Goal: Book appointment/travel/reservation

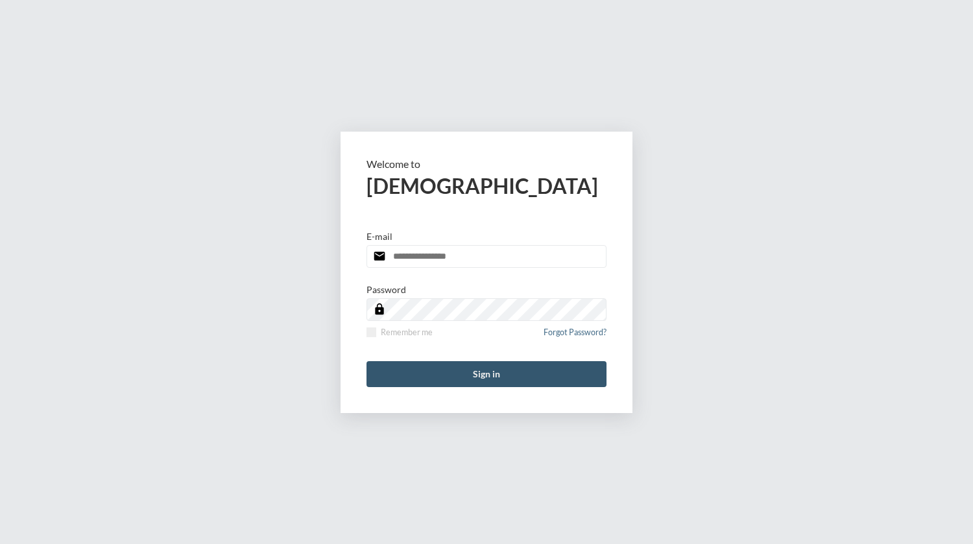
type input "**********"
click at [495, 376] on button "Sign in" at bounding box center [487, 374] width 240 height 26
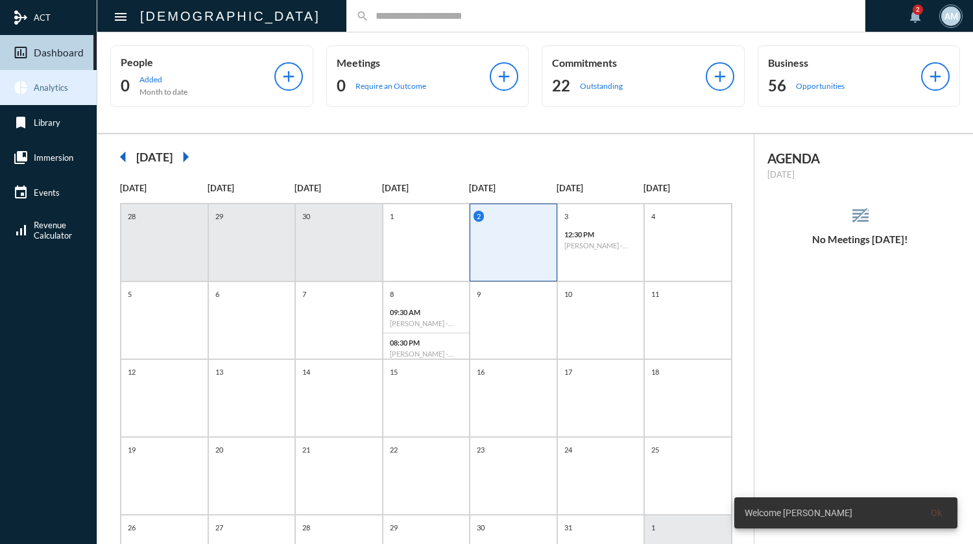
click at [57, 82] on link "pie_chart Analytics" at bounding box center [48, 87] width 97 height 35
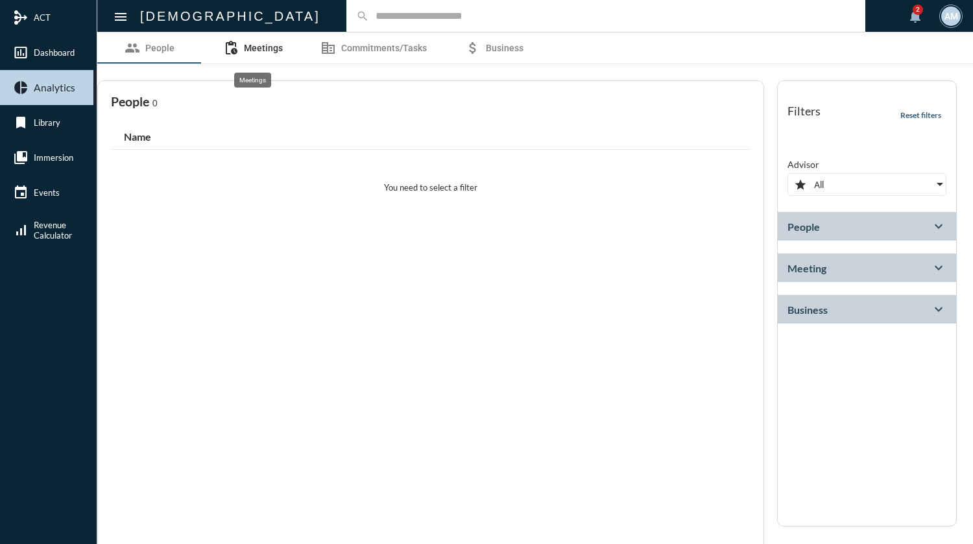
click at [264, 45] on span "Meetings" at bounding box center [263, 48] width 39 height 10
select select
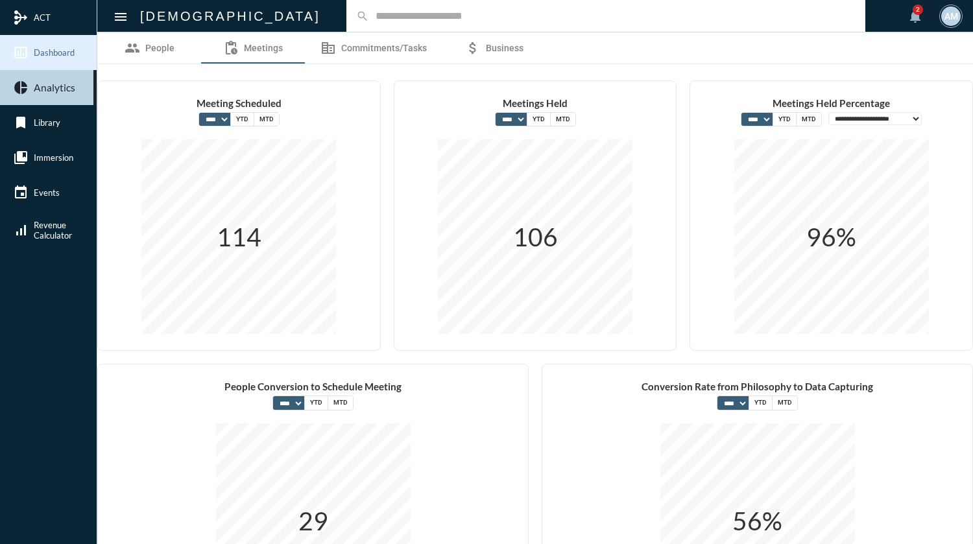
click at [60, 57] on span "Dashboard" at bounding box center [54, 52] width 41 height 10
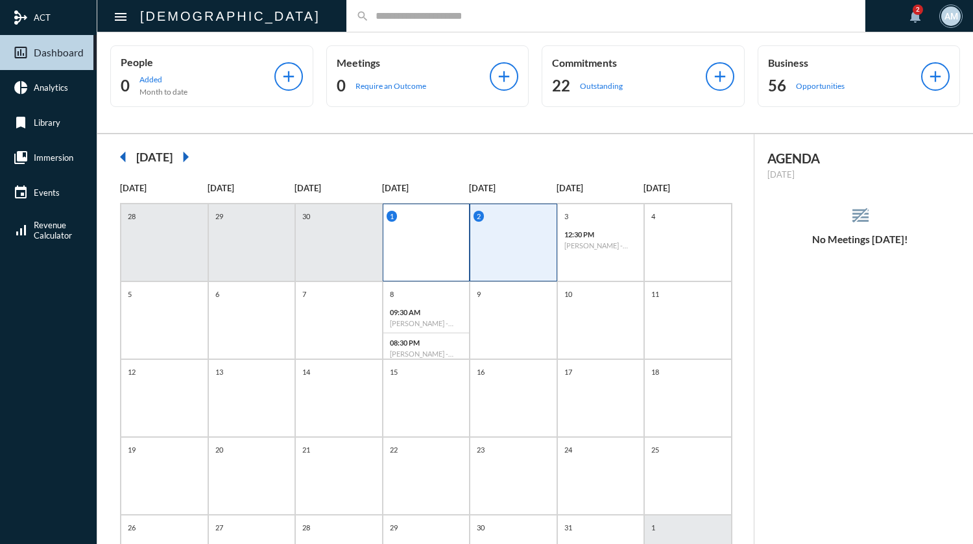
click at [437, 249] on div "1" at bounding box center [427, 243] width 88 height 78
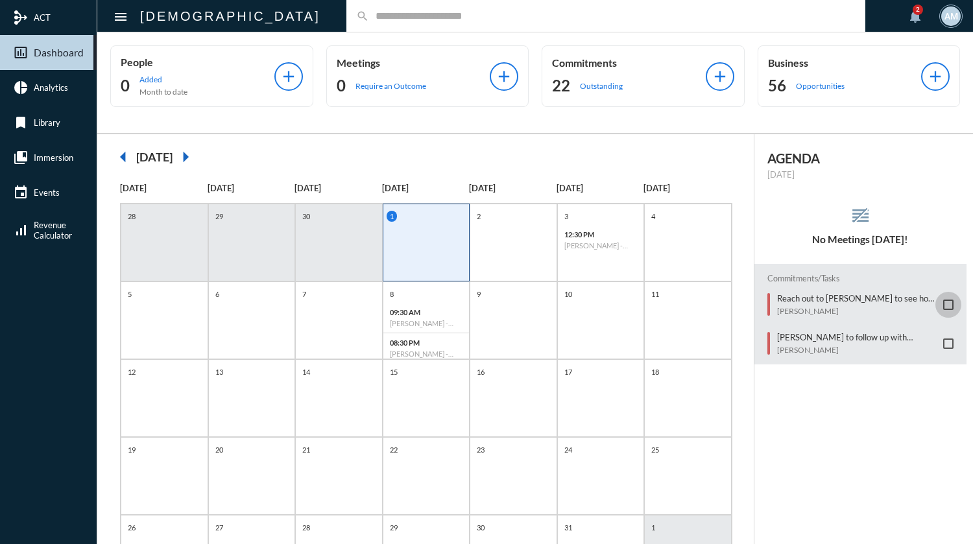
click at [944, 300] on span at bounding box center [949, 305] width 10 height 10
click at [382, 16] on input "text" at bounding box center [612, 15] width 487 height 11
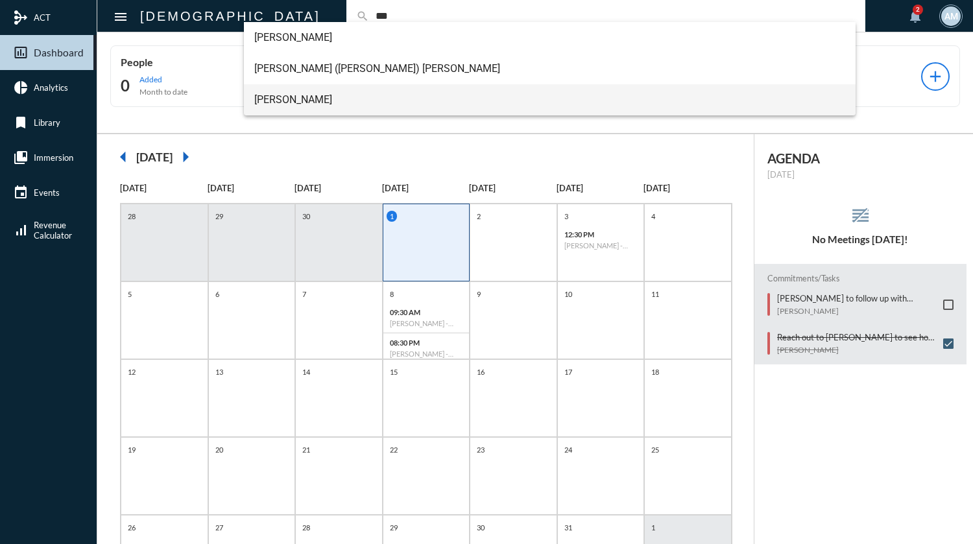
type input "***"
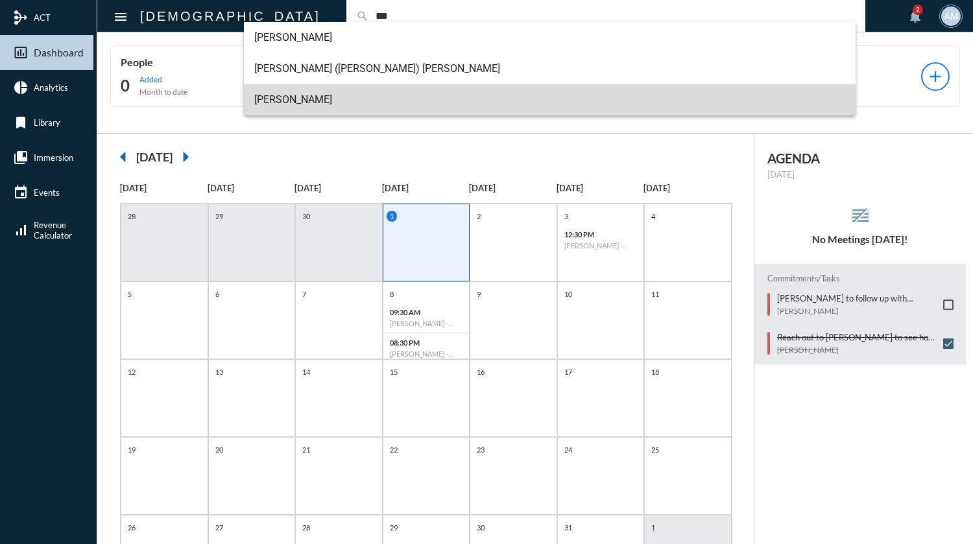
click at [355, 100] on span "[PERSON_NAME]" at bounding box center [549, 99] width 591 height 31
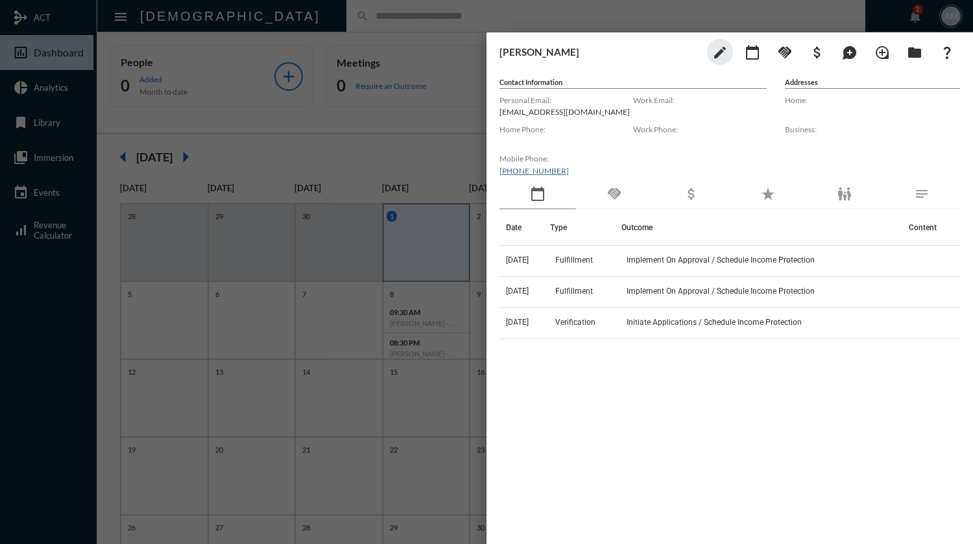
click at [408, 23] on div at bounding box center [486, 272] width 973 height 544
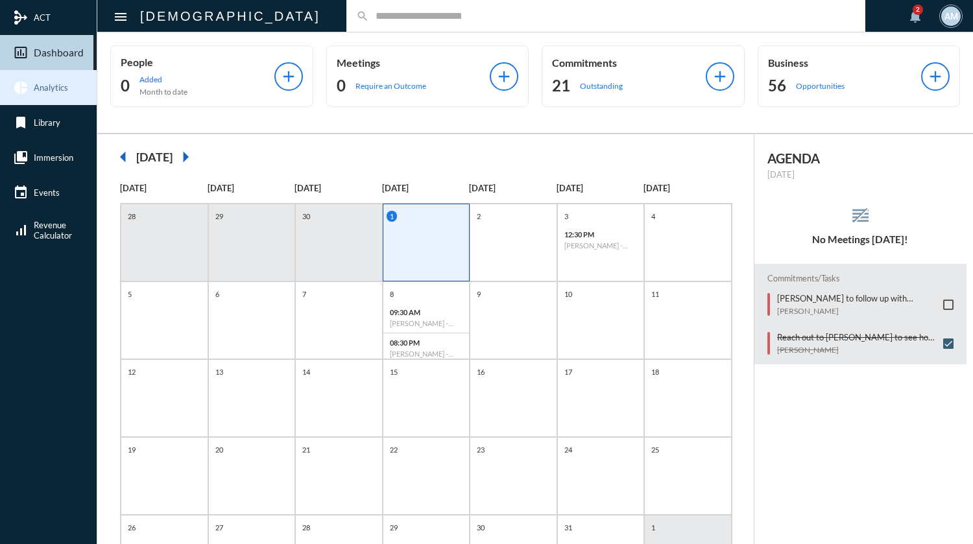
click at [44, 85] on span "Analytics" at bounding box center [51, 87] width 34 height 10
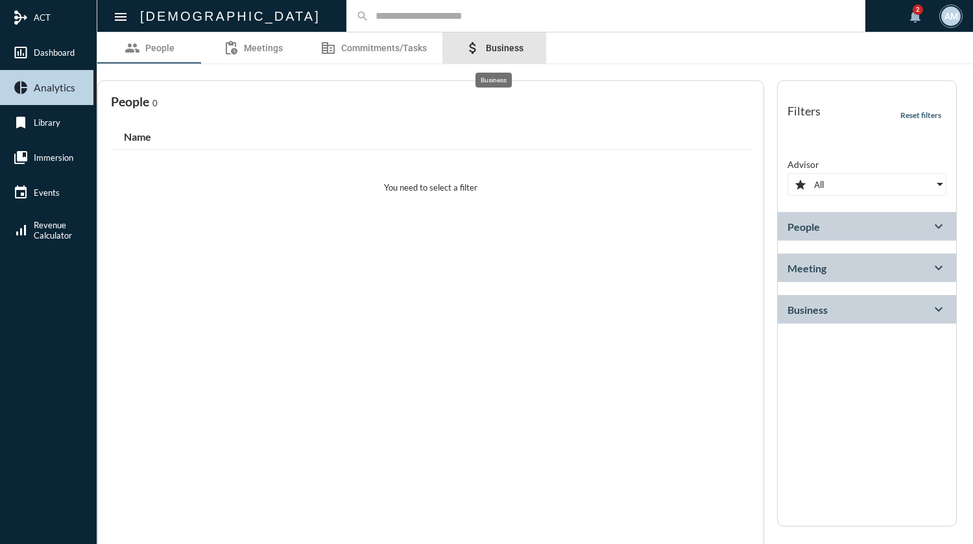
click at [483, 51] on link "attach_money Business" at bounding box center [495, 47] width 104 height 31
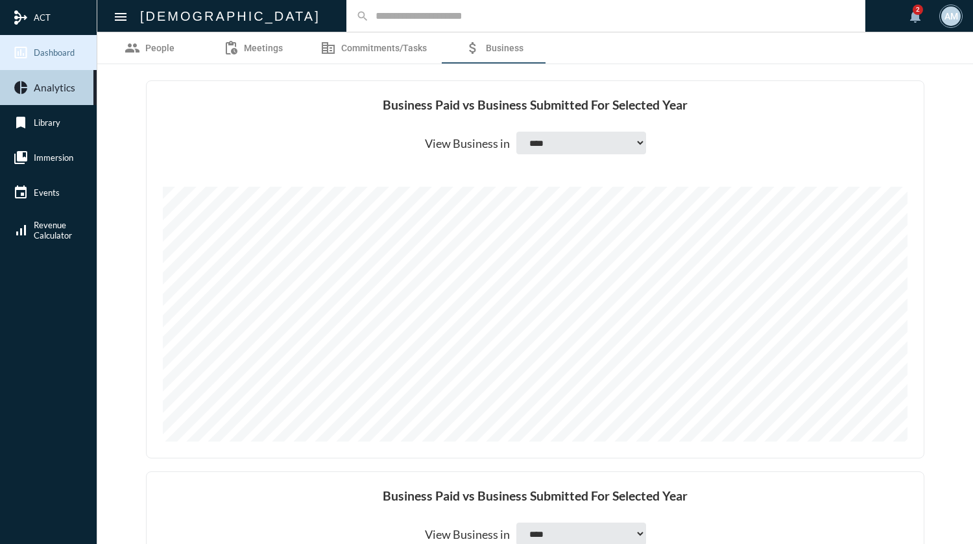
click at [68, 51] on span "Dashboard" at bounding box center [54, 52] width 41 height 10
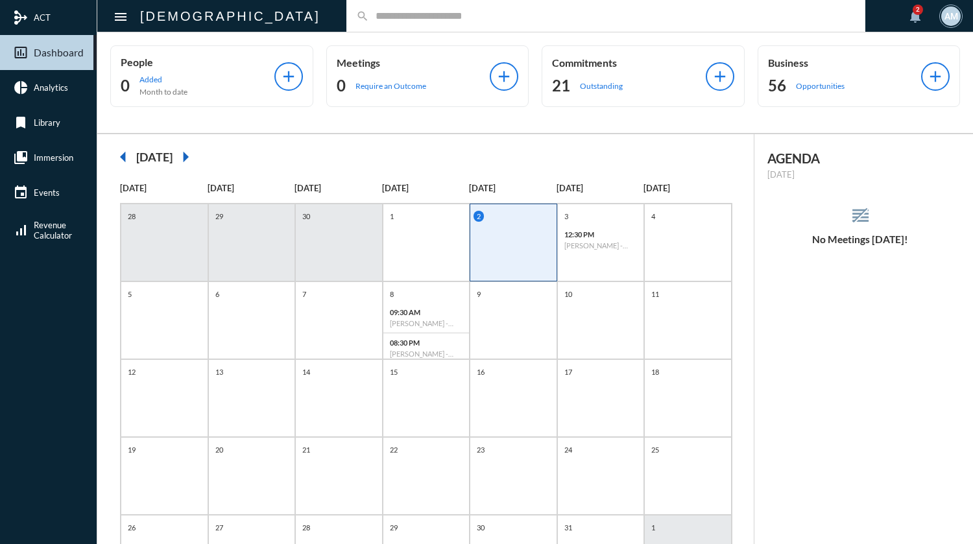
click at [482, 17] on input "text" at bounding box center [612, 15] width 487 height 11
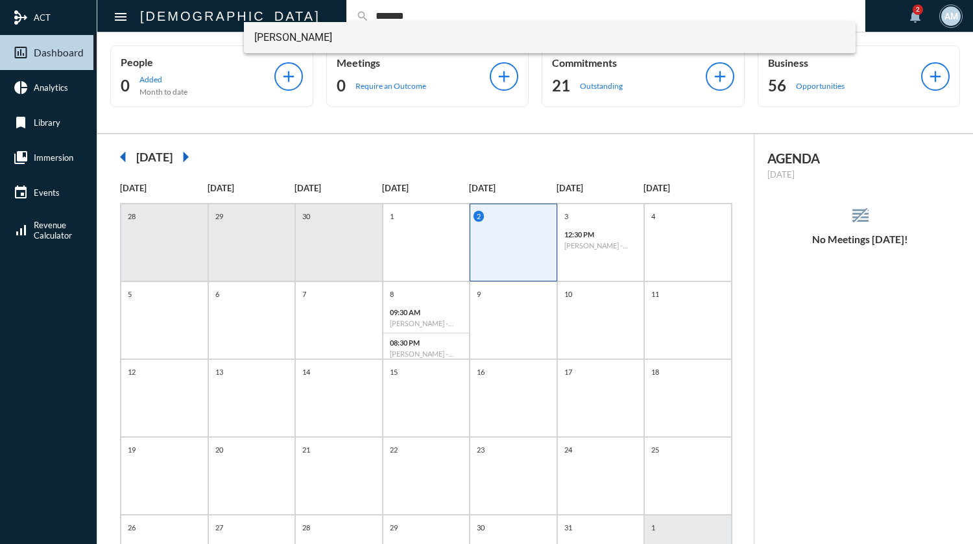
type input "*******"
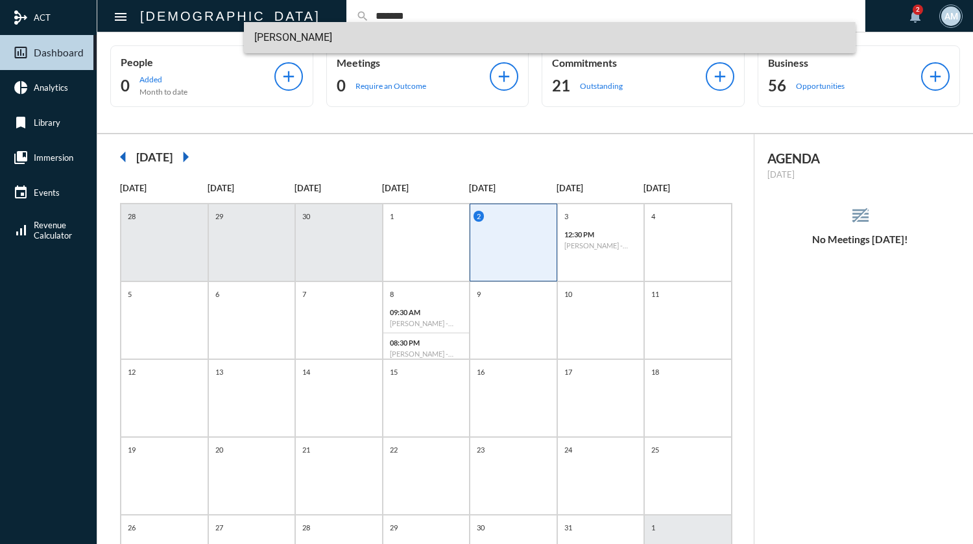
click at [319, 36] on span "[PERSON_NAME]" at bounding box center [549, 37] width 591 height 31
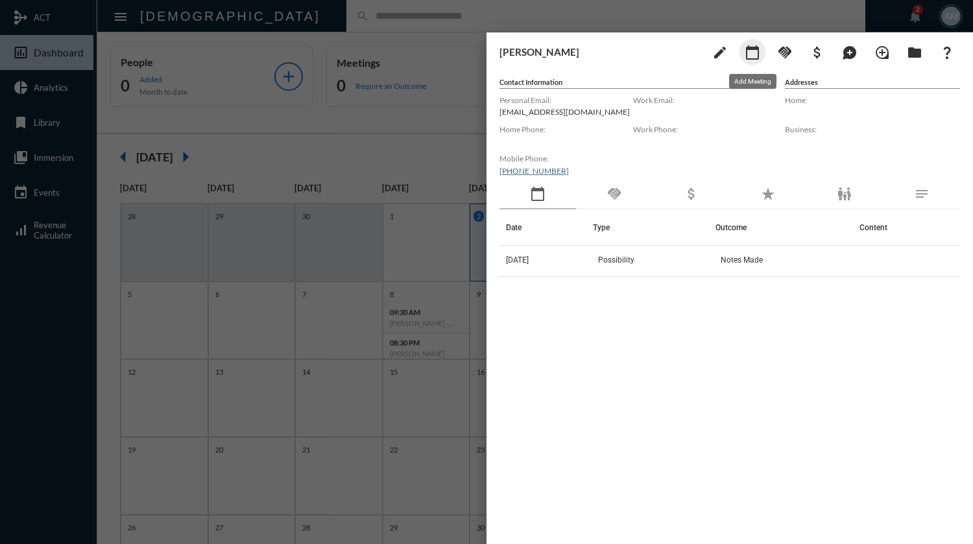
click at [753, 56] on mat-icon "calendar_today" at bounding box center [753, 53] width 16 height 16
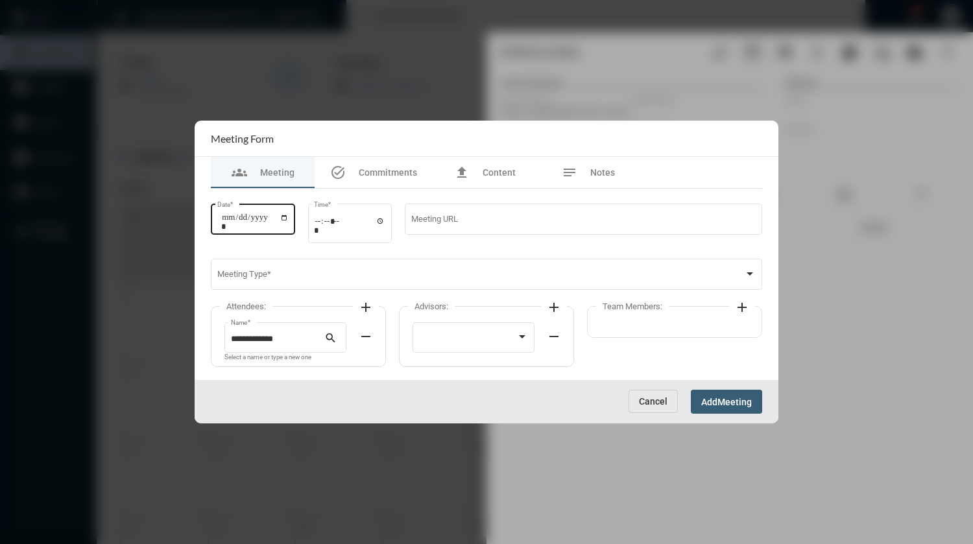
click at [288, 219] on input "Date *" at bounding box center [254, 222] width 67 height 18
type input "**********"
click at [321, 223] on input "Time *" at bounding box center [349, 225] width 71 height 19
type input "*****"
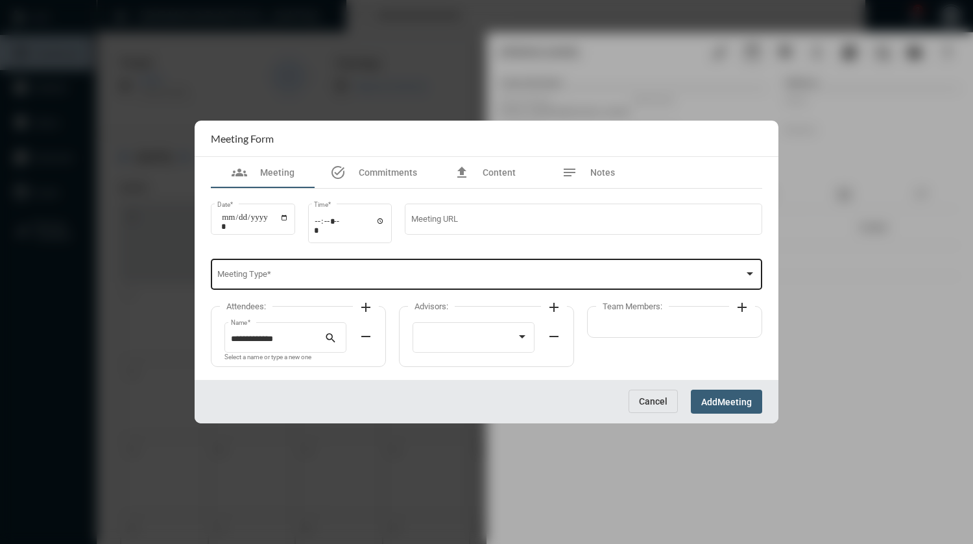
click at [357, 271] on div "Meeting Type *" at bounding box center [486, 273] width 539 height 33
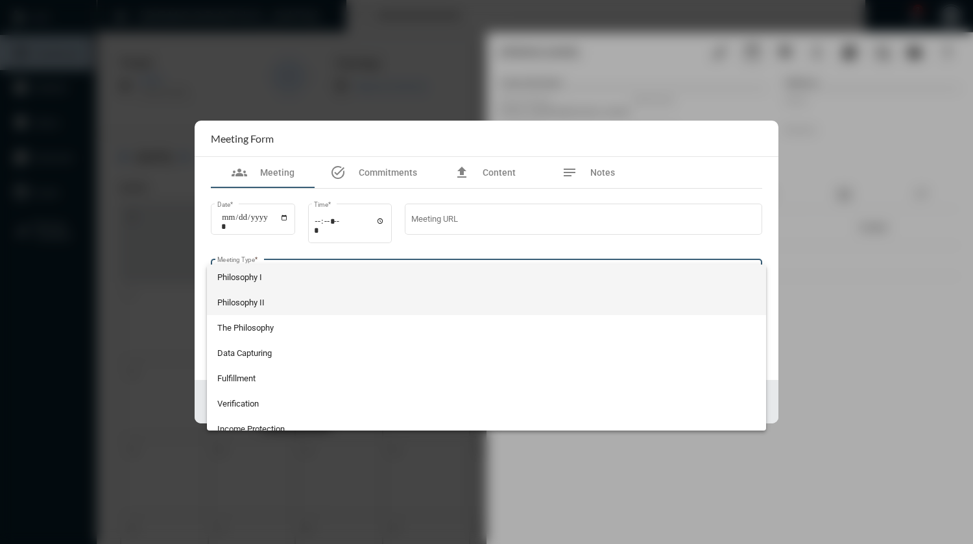
scroll to position [65, 0]
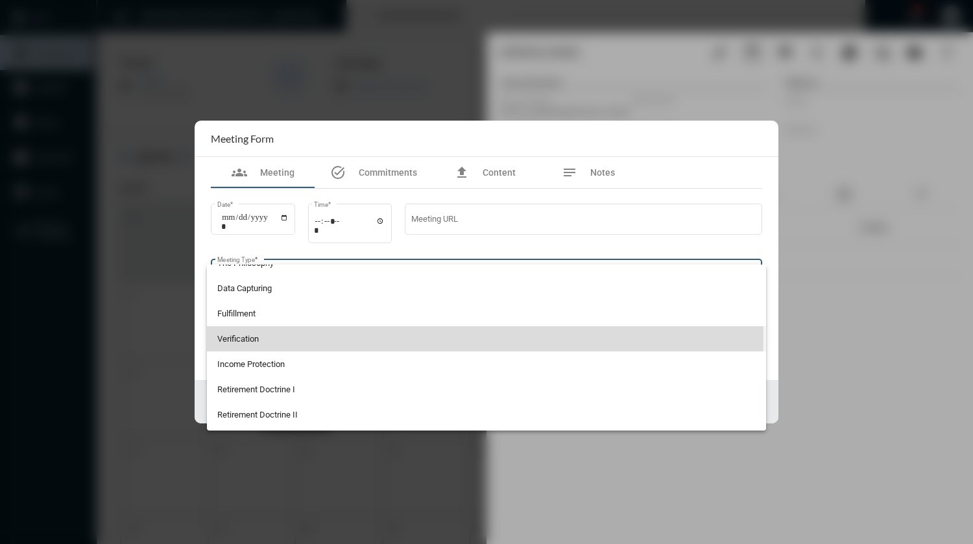
click at [299, 336] on span "Verification" at bounding box center [486, 338] width 539 height 25
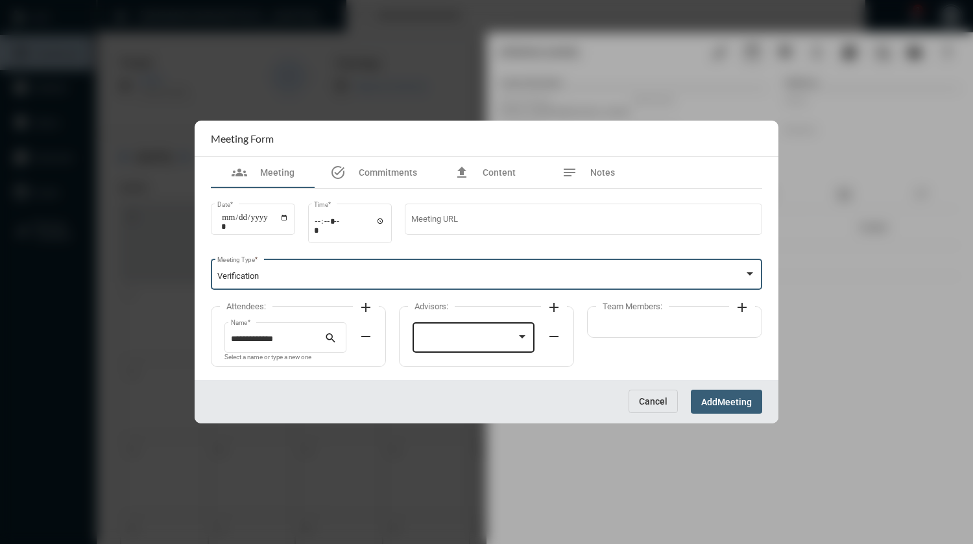
click at [435, 335] on div at bounding box center [474, 336] width 110 height 33
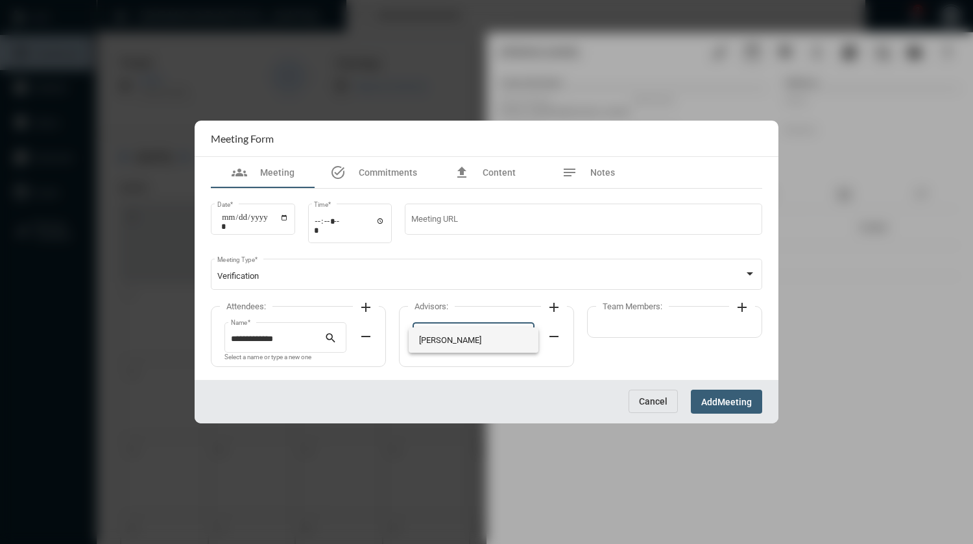
click at [435, 335] on span "[PERSON_NAME]" at bounding box center [474, 340] width 110 height 25
click at [600, 169] on span "Notes" at bounding box center [603, 172] width 25 height 10
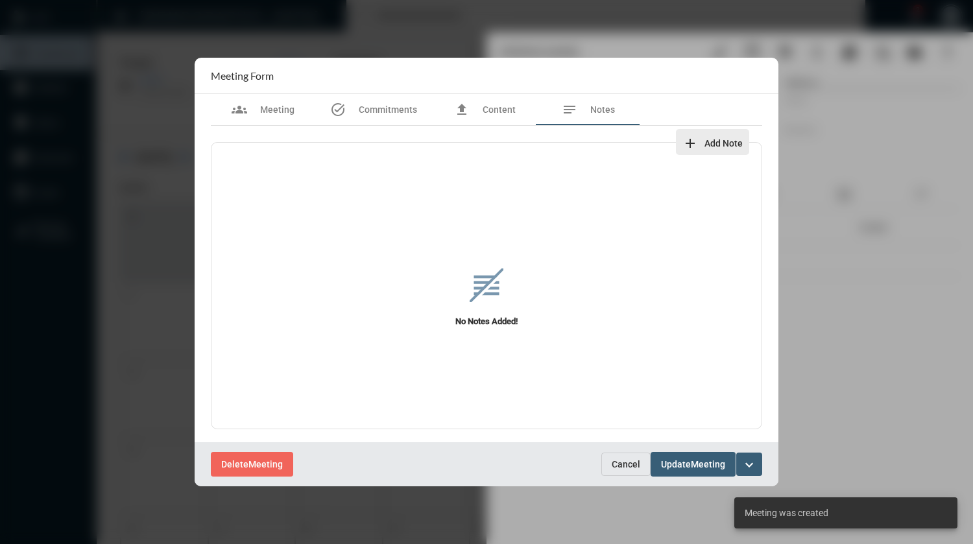
click at [724, 141] on span "Add Note" at bounding box center [724, 143] width 38 height 10
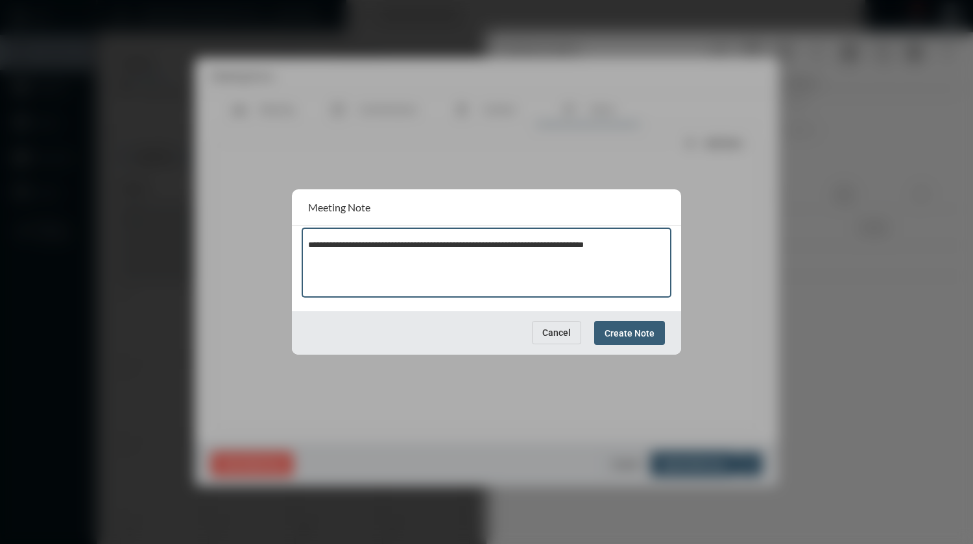
type textarea "**********"
click at [637, 341] on button "Create Note" at bounding box center [629, 333] width 71 height 24
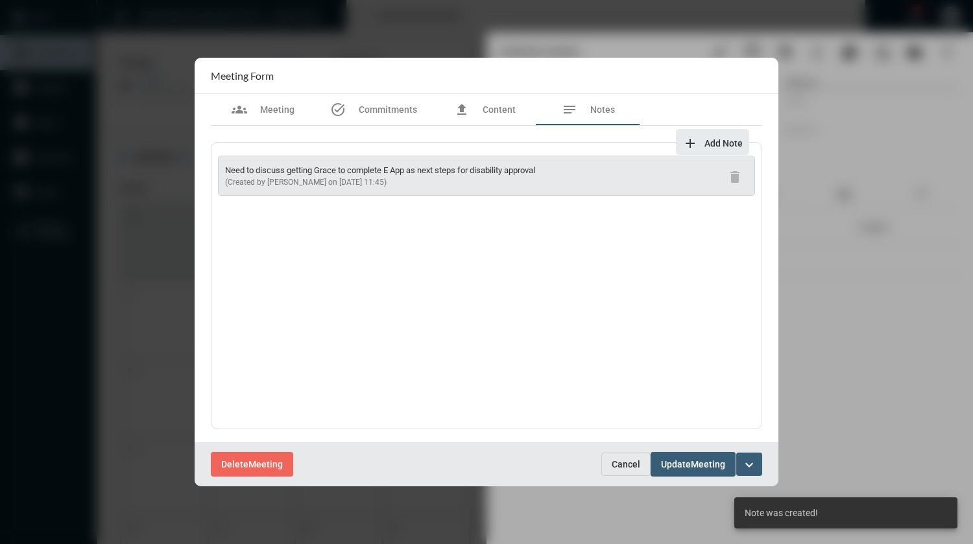
click at [675, 459] on span "Update Meeting" at bounding box center [693, 464] width 64 height 10
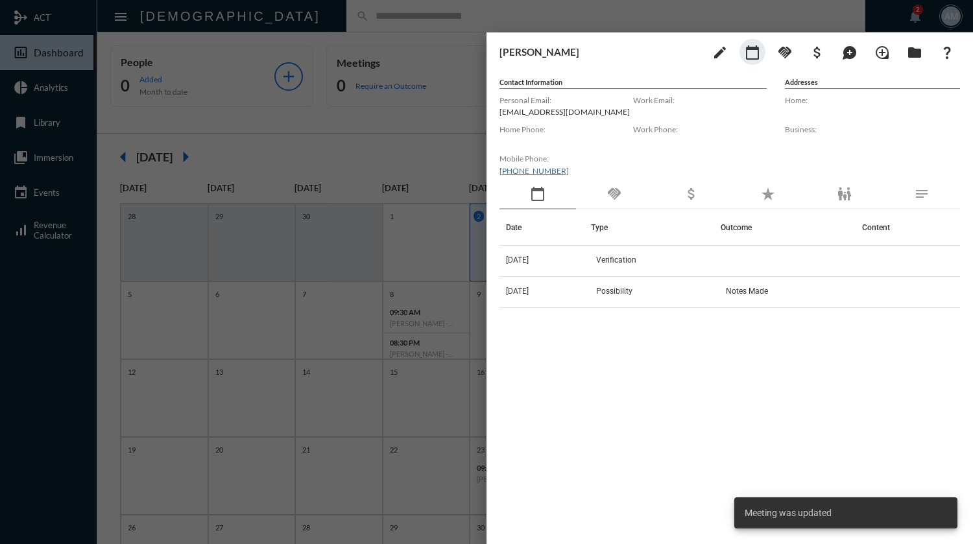
click at [448, 27] on div at bounding box center [486, 272] width 973 height 544
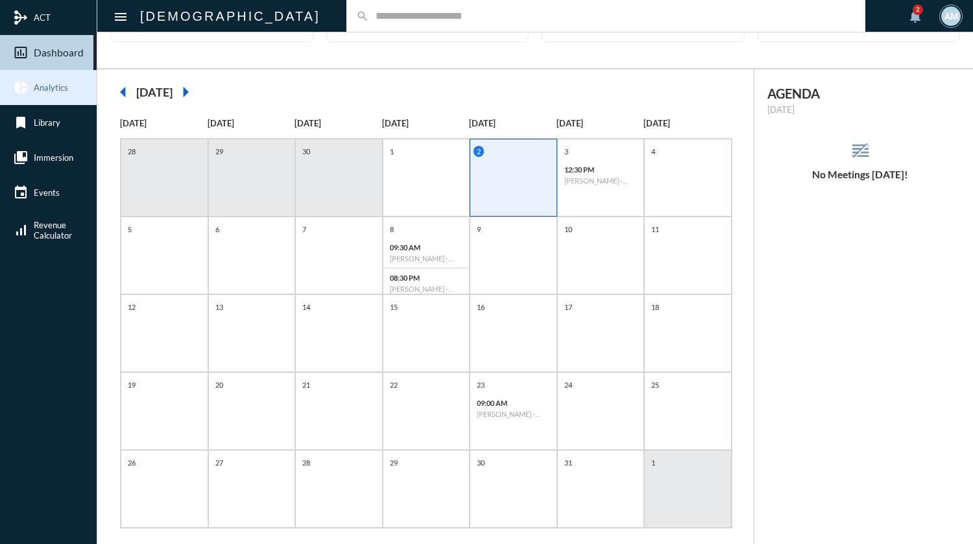
click at [67, 90] on span "Analytics" at bounding box center [51, 87] width 34 height 10
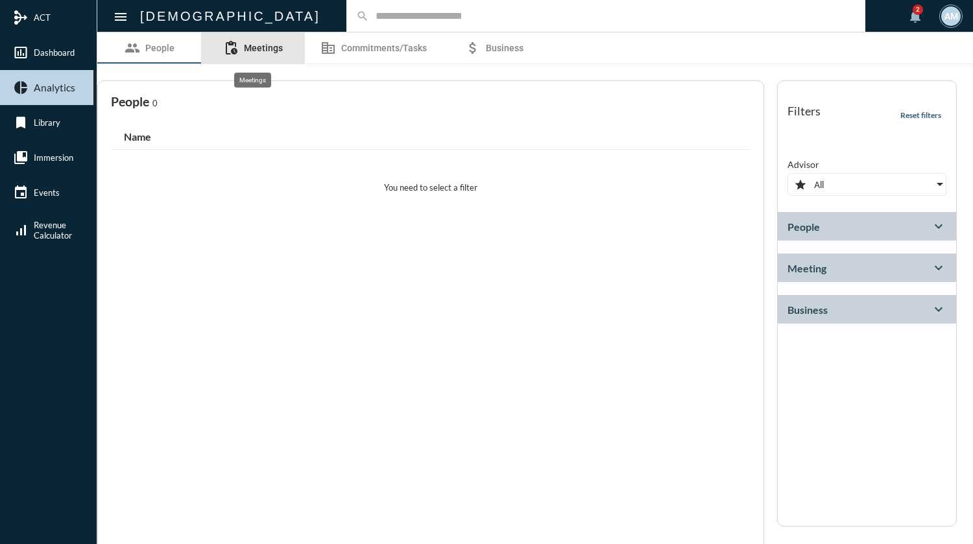
click at [266, 60] on link "pending_actions Meetings" at bounding box center [253, 47] width 104 height 31
select select
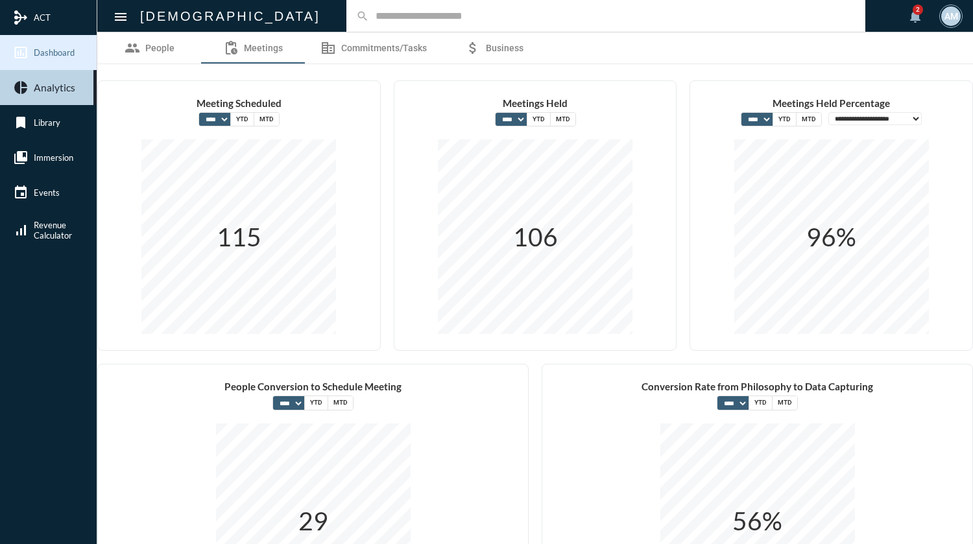
click at [70, 53] on span "Dashboard" at bounding box center [54, 52] width 41 height 10
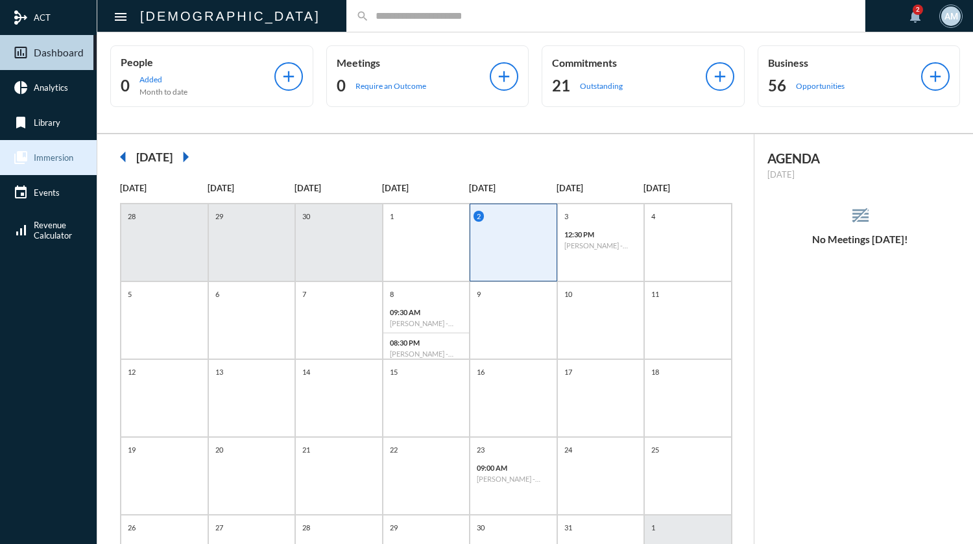
click at [49, 149] on link "collections_bookmark Immersion" at bounding box center [48, 157] width 97 height 35
